Goal: Information Seeking & Learning: Understand process/instructions

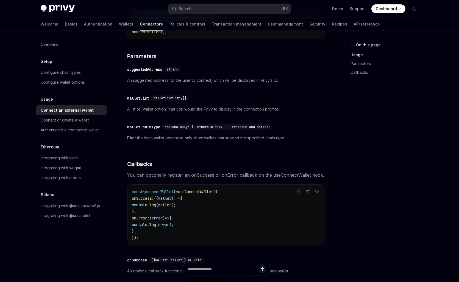
scroll to position [0, 88]
click at [119, 24] on link "Wallets" at bounding box center [126, 24] width 14 height 13
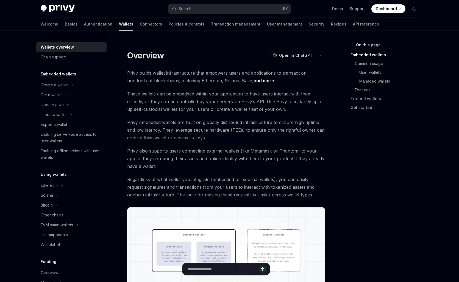
scroll to position [2, 0]
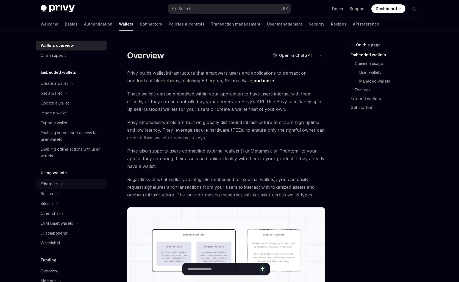
click at [62, 187] on icon "Toggle Ethereum section" at bounding box center [62, 184] width 2 height 7
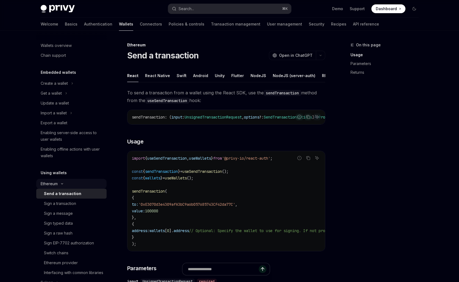
click at [62, 187] on button "Ethereum" at bounding box center [71, 184] width 70 height 10
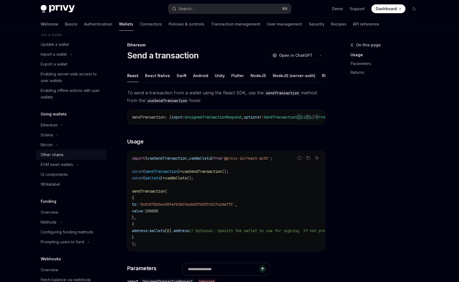
scroll to position [63, 0]
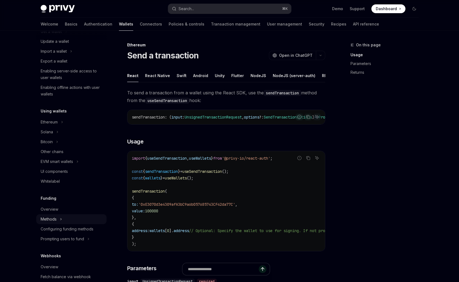
click at [61, 219] on icon "Toggle Methods section" at bounding box center [60, 220] width 1 height 2
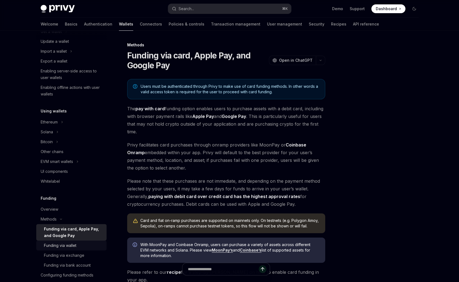
click at [73, 247] on div "Funding via wallet" at bounding box center [60, 246] width 32 height 7
type textarea "*"
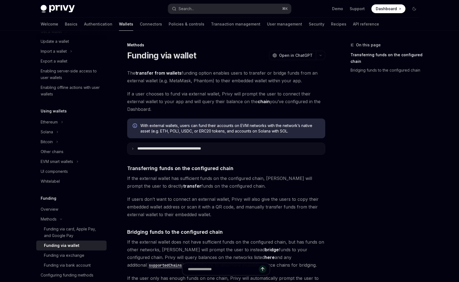
click at [159, 148] on p "**********" at bounding box center [181, 148] width 88 height 5
